Goal: Book appointment/travel/reservation

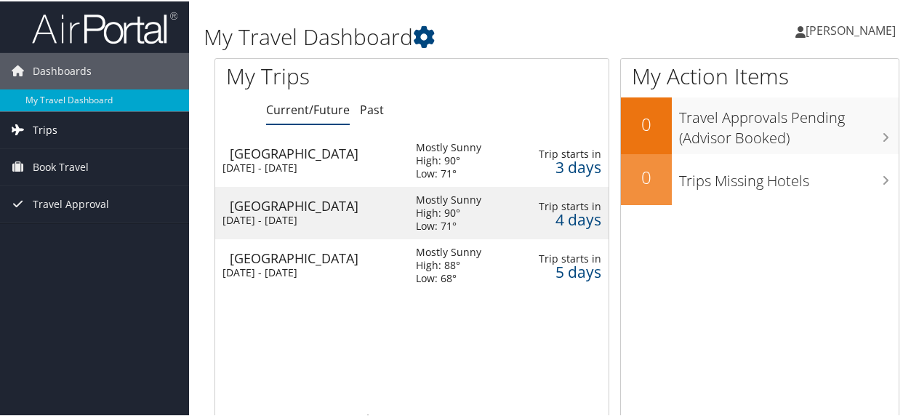
click at [52, 132] on span "Trips" at bounding box center [45, 128] width 25 height 36
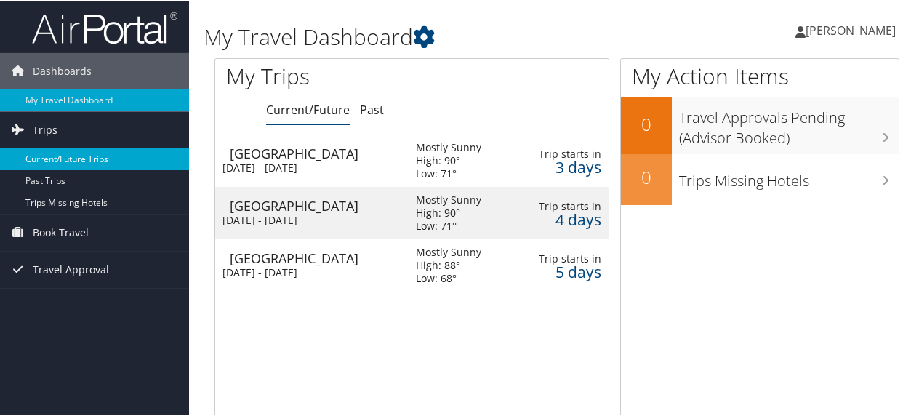
click at [53, 152] on link "Current/Future Trips" at bounding box center [94, 158] width 189 height 22
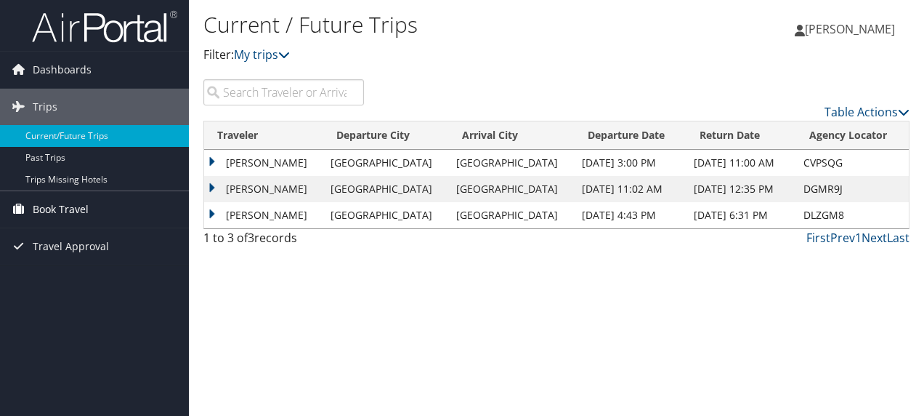
click at [51, 206] on span "Book Travel" at bounding box center [61, 209] width 56 height 36
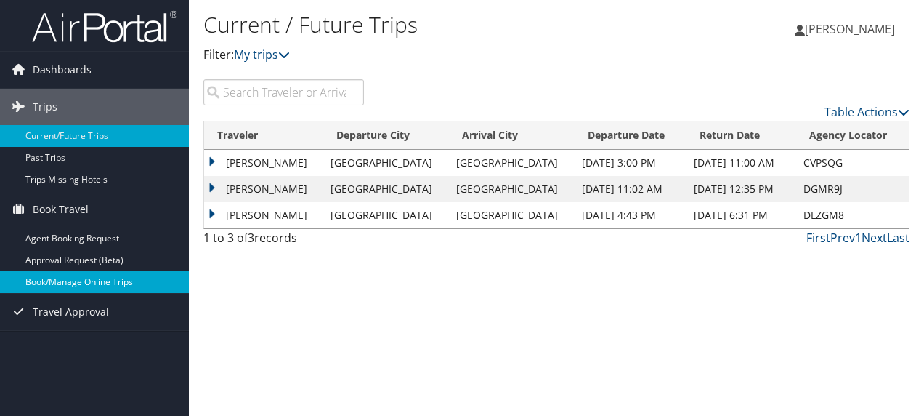
click at [54, 279] on link "Book/Manage Online Trips" at bounding box center [94, 282] width 189 height 22
